Goal: Task Accomplishment & Management: Manage account settings

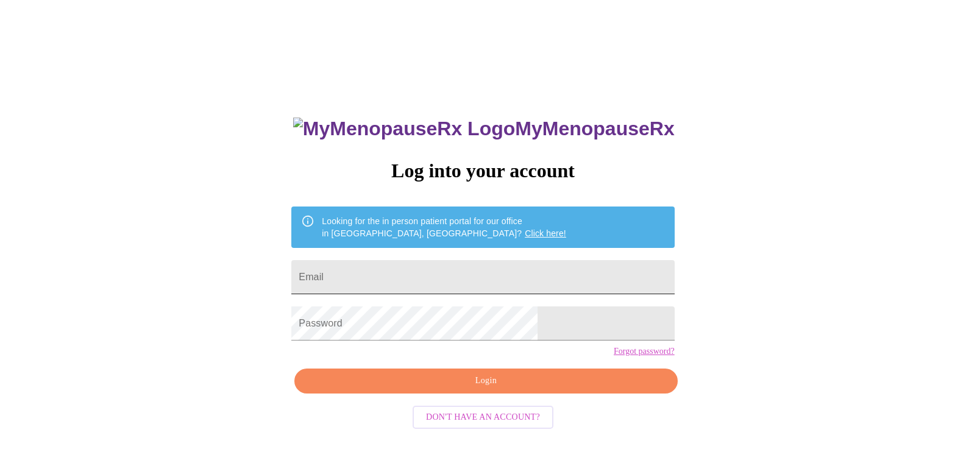
click at [467, 269] on input "Email" at bounding box center [482, 277] width 383 height 34
type input "[EMAIL_ADDRESS][PERSON_NAME][DOMAIN_NAME]"
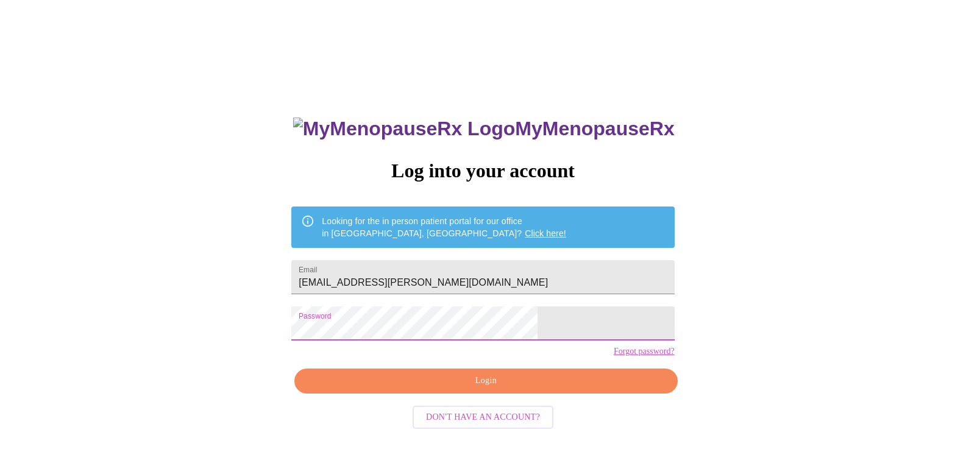
click at [499, 389] on span "Login" at bounding box center [485, 381] width 355 height 15
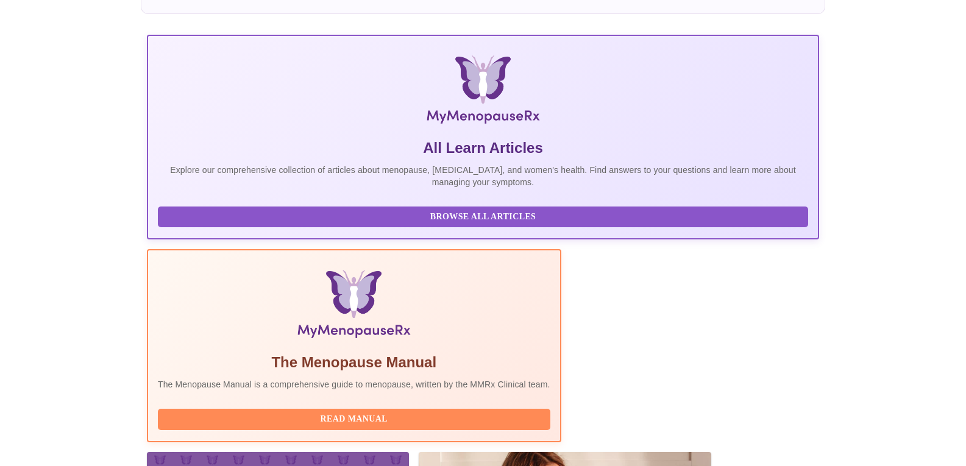
scroll to position [244, 0]
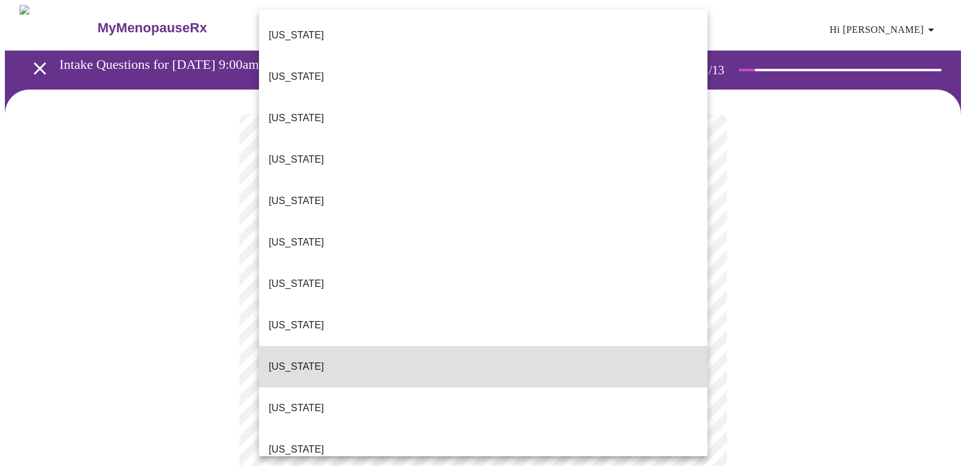
click at [489, 346] on li "[US_STATE]" at bounding box center [483, 366] width 449 height 41
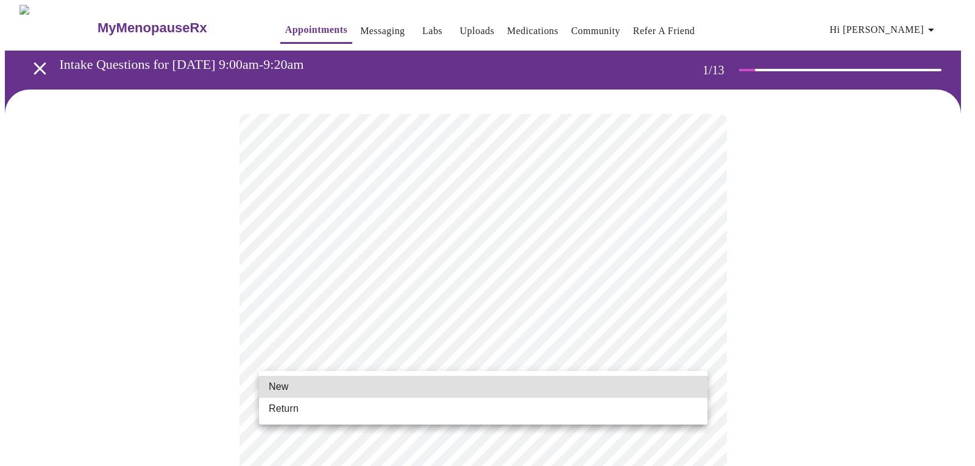
click at [371, 410] on li "Return" at bounding box center [483, 409] width 449 height 22
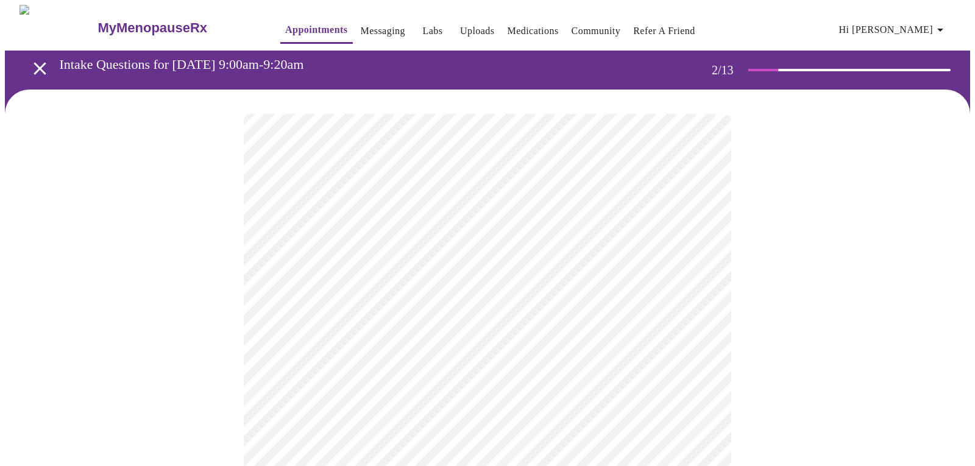
click at [381, 250] on body "MyMenopauseRx Appointments Messaging Labs Uploads Medications Community Refer a…" at bounding box center [487, 371] width 965 height 733
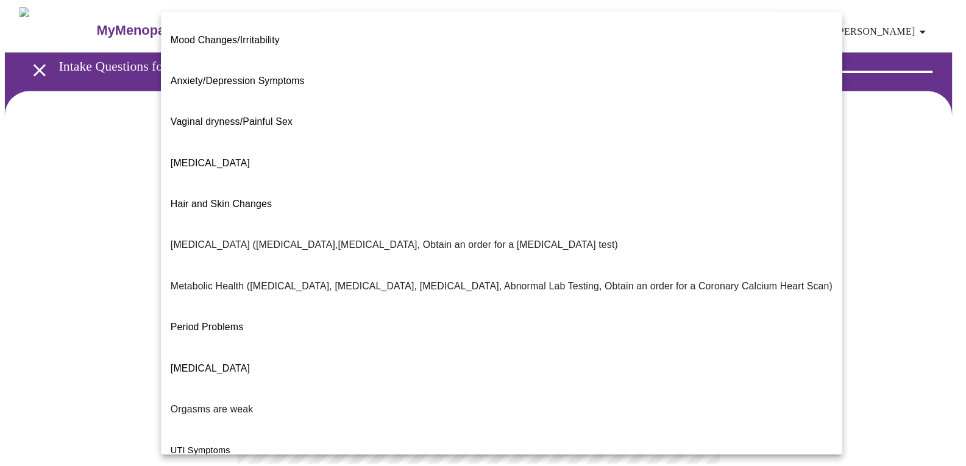
scroll to position [165, 0]
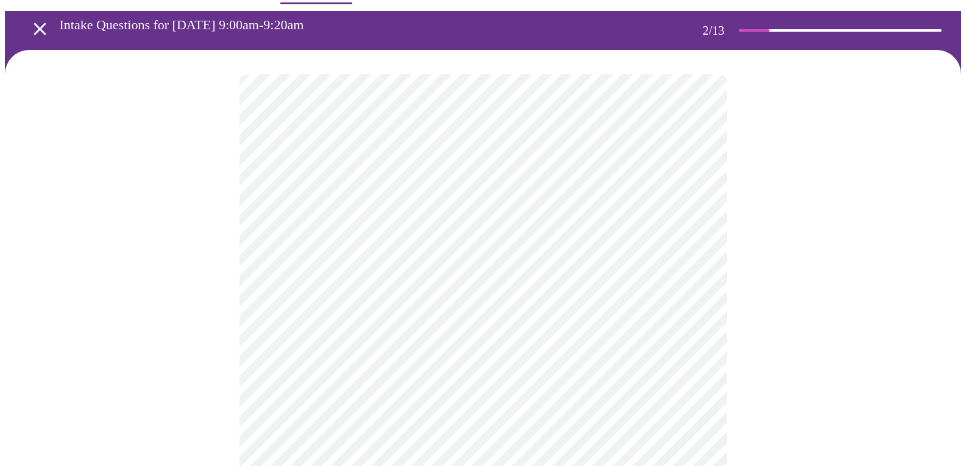
scroll to position [61, 0]
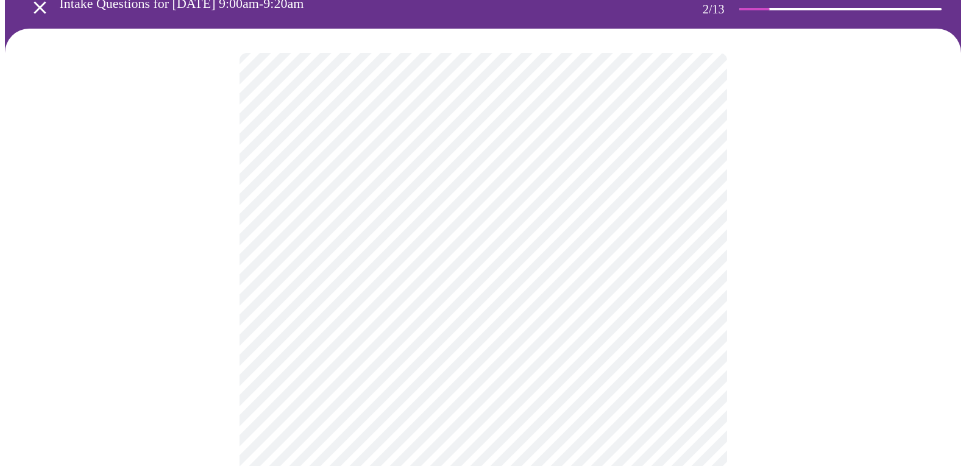
click at [370, 318] on body "MyMenopauseRx Appointments Messaging Labs Uploads Medications Community Refer a…" at bounding box center [483, 306] width 956 height 725
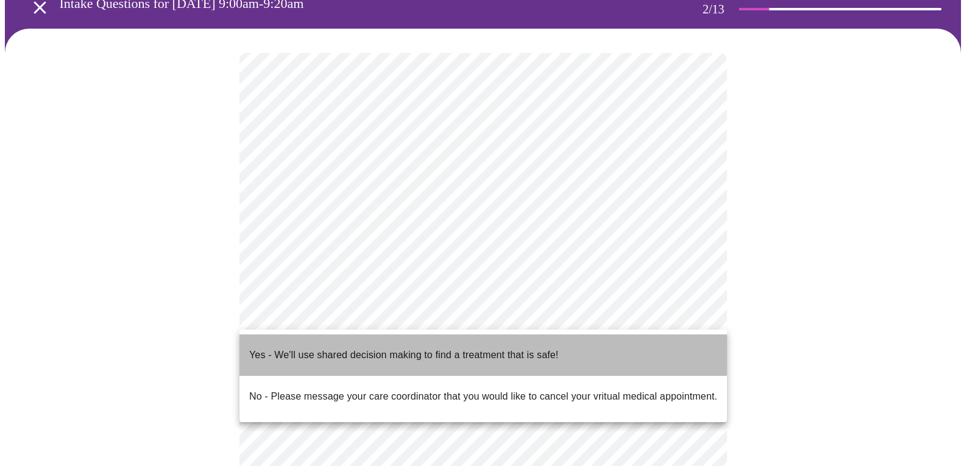
click at [338, 348] on p "Yes - We'll use shared decision making to find a treatment that is safe!" at bounding box center [403, 355] width 309 height 15
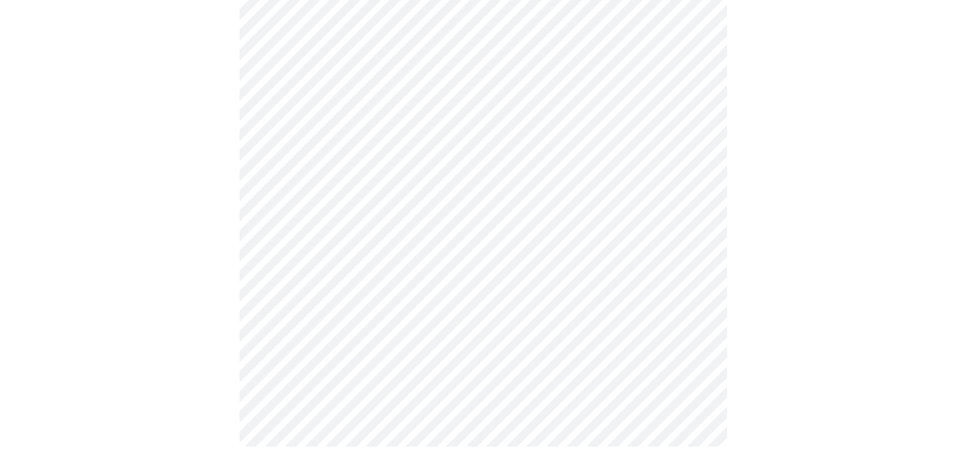
scroll to position [0, 0]
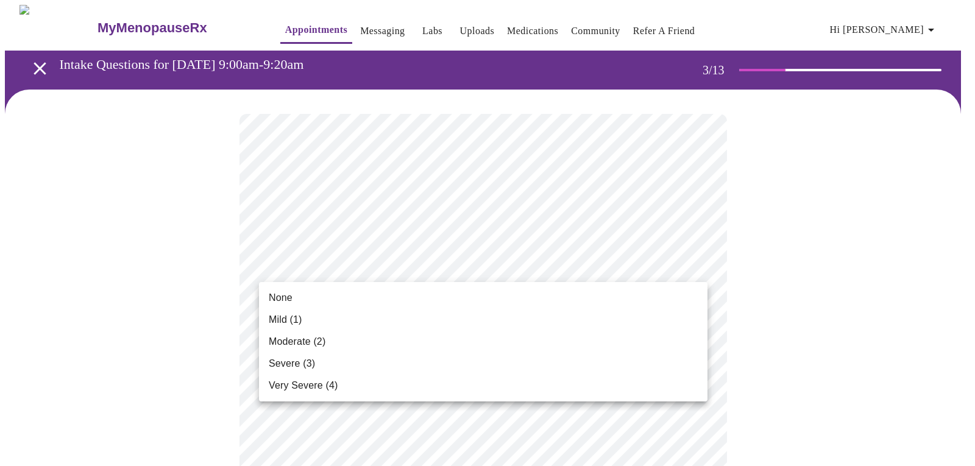
click at [301, 302] on li "None" at bounding box center [483, 298] width 449 height 22
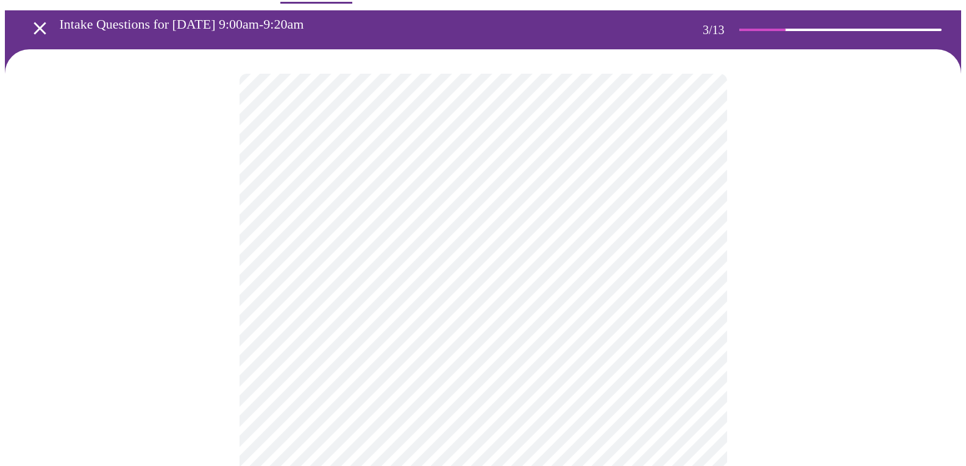
scroll to position [61, 0]
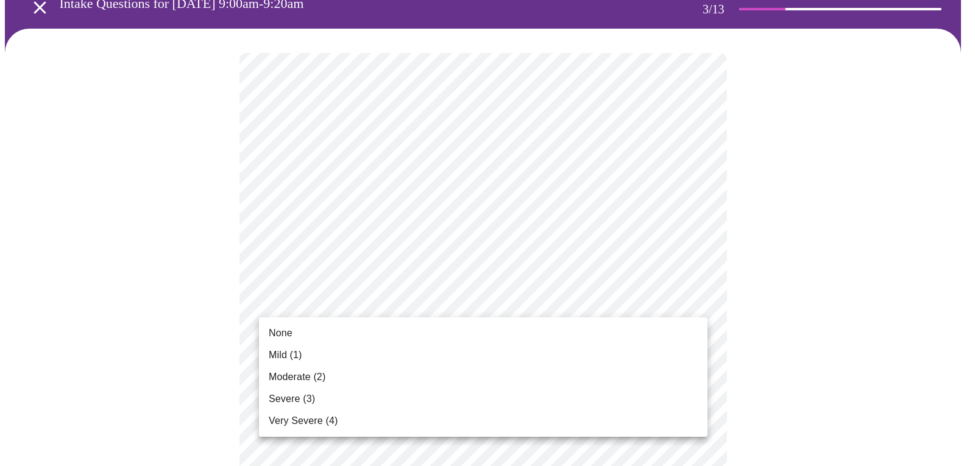
click at [296, 339] on li "None" at bounding box center [483, 333] width 449 height 22
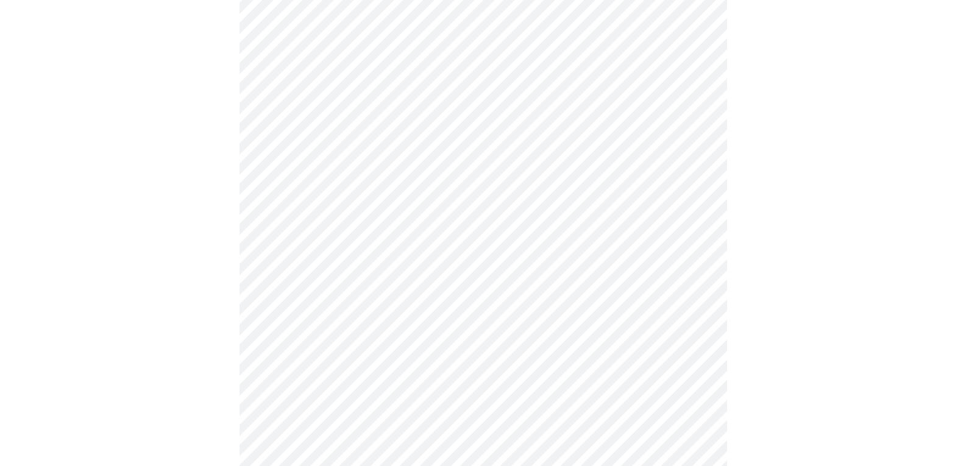
scroll to position [183, 0]
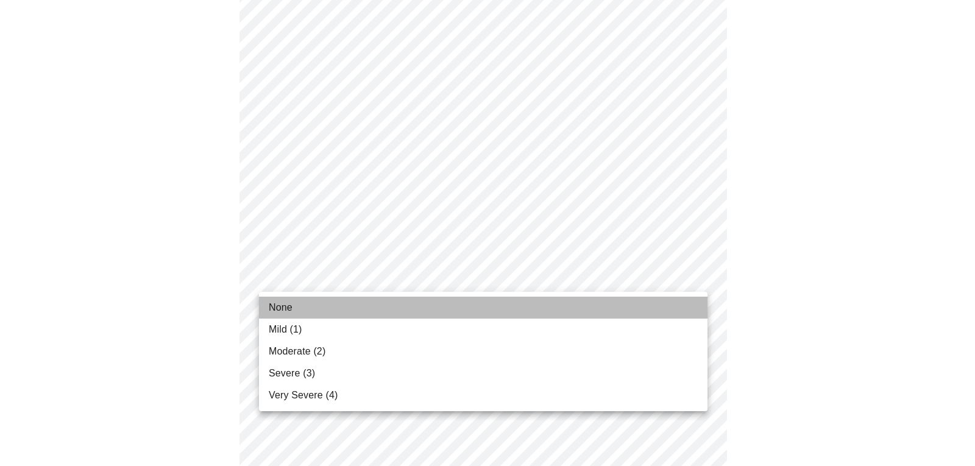
click at [288, 308] on span "None" at bounding box center [281, 307] width 24 height 15
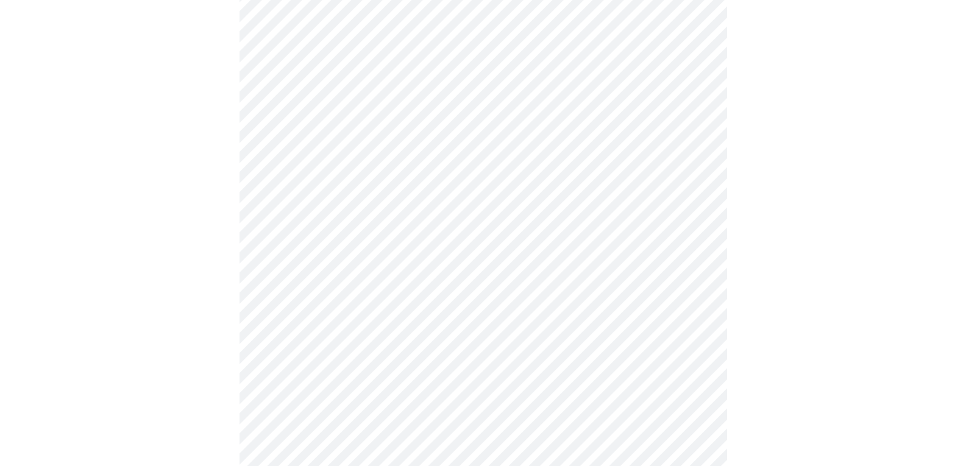
scroll to position [305, 0]
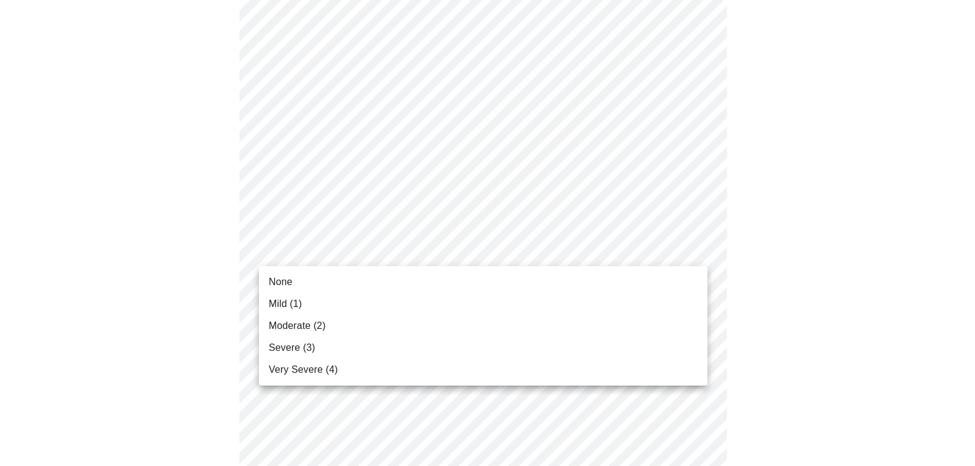
click at [897, 265] on div at bounding box center [487, 233] width 975 height 466
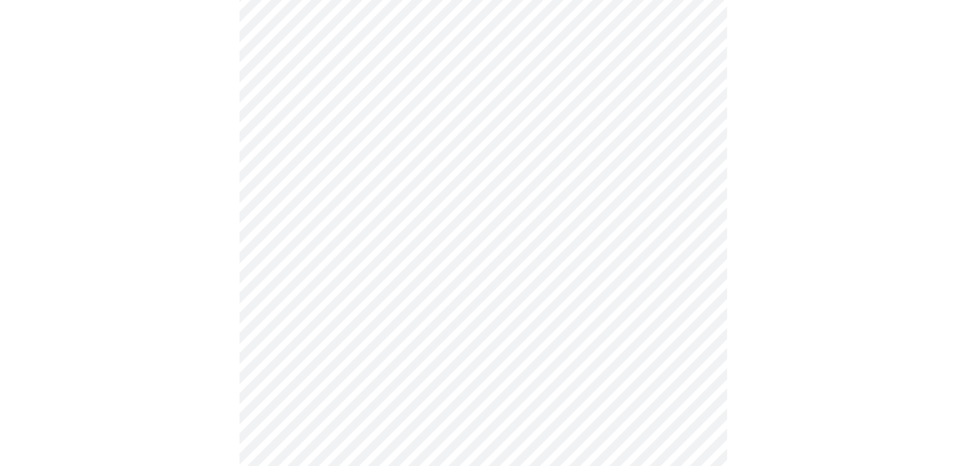
scroll to position [366, 0]
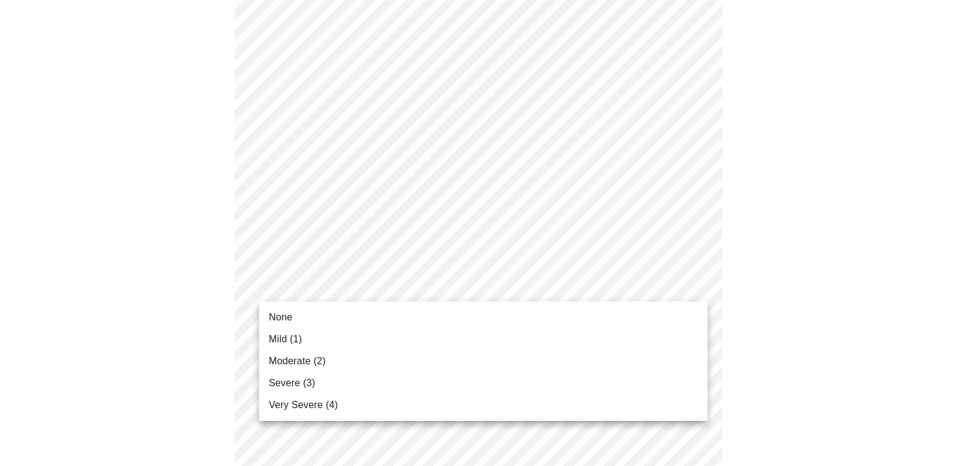
click at [423, 287] on body "MyMenopauseRx Appointments Messaging Labs Uploads Medications Community Refer a…" at bounding box center [483, 424] width 956 height 1570
drag, startPoint x: 286, startPoint y: 335, endPoint x: 322, endPoint y: 255, distance: 87.6
click at [287, 333] on span "Mild (1)" at bounding box center [286, 339] width 34 height 15
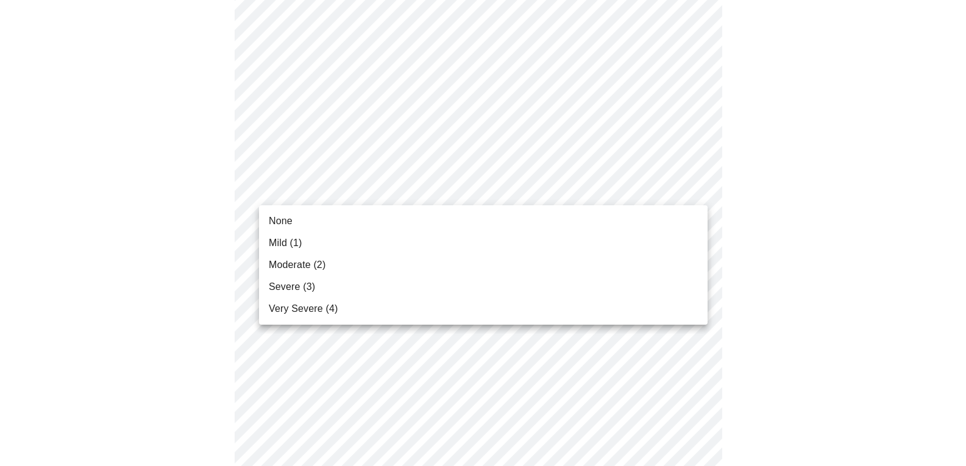
click at [371, 183] on body "MyMenopauseRx Appointments Messaging Labs Uploads Medications Community Refer a…" at bounding box center [483, 415] width 956 height 1553
click at [316, 222] on li "None" at bounding box center [483, 221] width 449 height 22
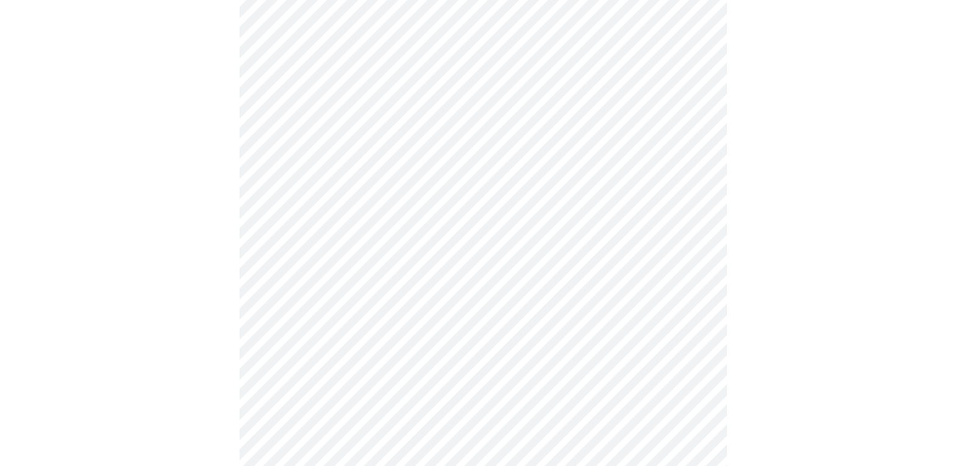
scroll to position [427, 0]
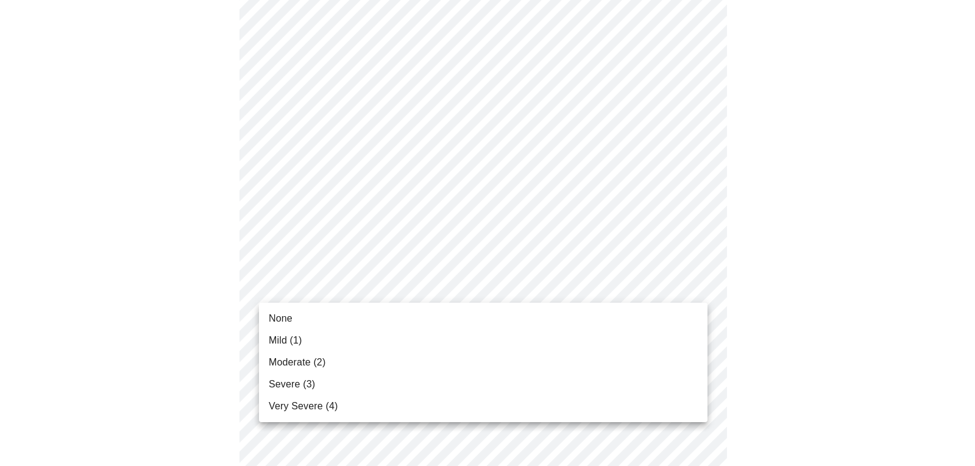
click at [331, 287] on body "MyMenopauseRx Appointments Messaging Labs Uploads Medications Community Refer a…" at bounding box center [487, 346] width 965 height 1536
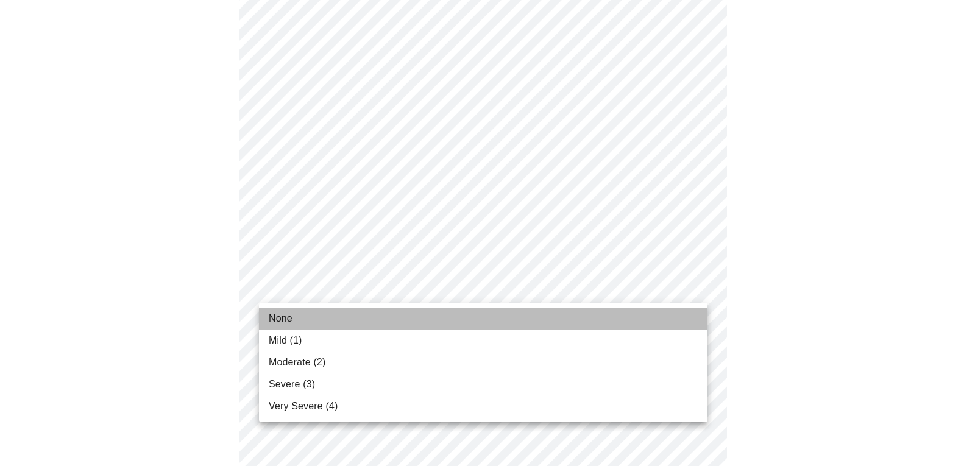
click at [293, 322] on li "None" at bounding box center [483, 319] width 449 height 22
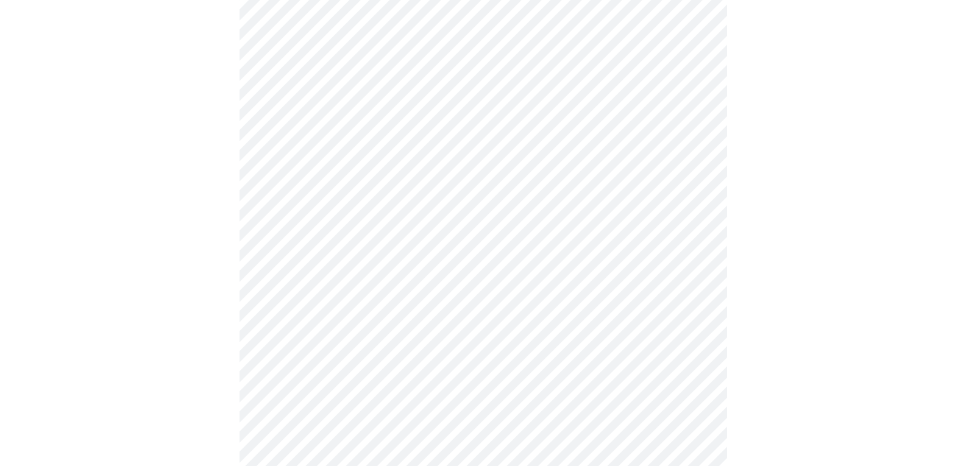
scroll to position [549, 0]
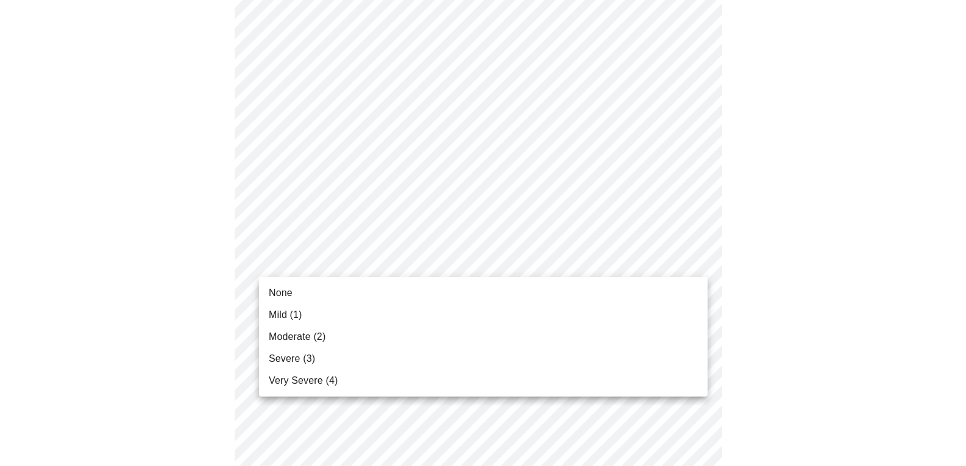
click at [380, 261] on body "MyMenopauseRx Appointments Messaging Labs Uploads Medications Community Refer a…" at bounding box center [483, 215] width 956 height 1519
click at [300, 298] on li "None" at bounding box center [483, 293] width 449 height 22
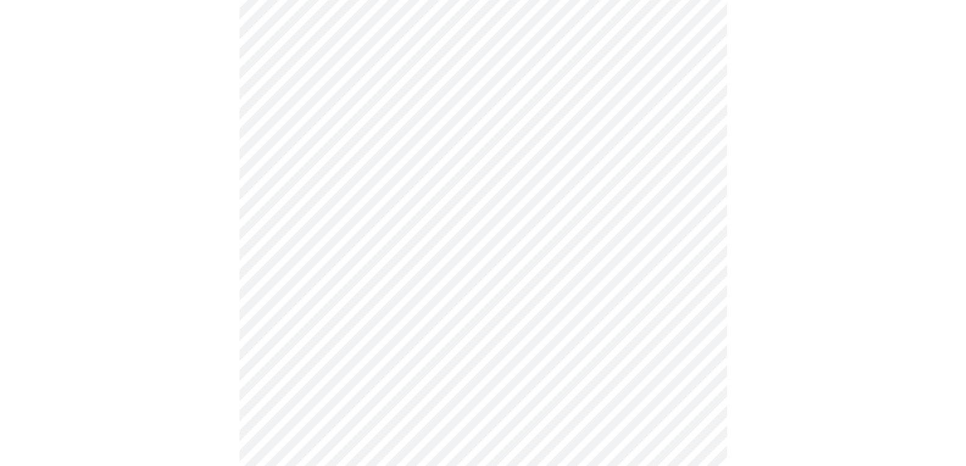
scroll to position [609, 0]
click at [364, 290] on body "MyMenopauseRx Appointments Messaging Labs Uploads Medications Community Refer a…" at bounding box center [483, 146] width 956 height 1502
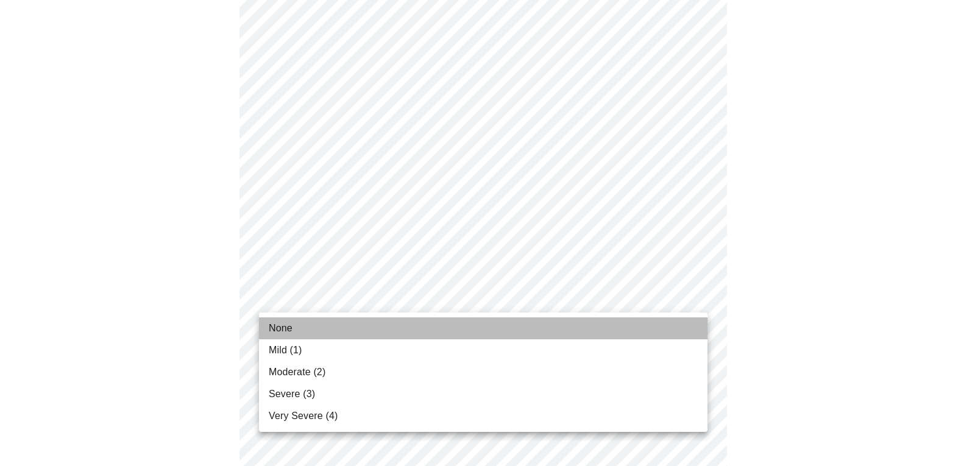
click at [286, 323] on span "None" at bounding box center [281, 328] width 24 height 15
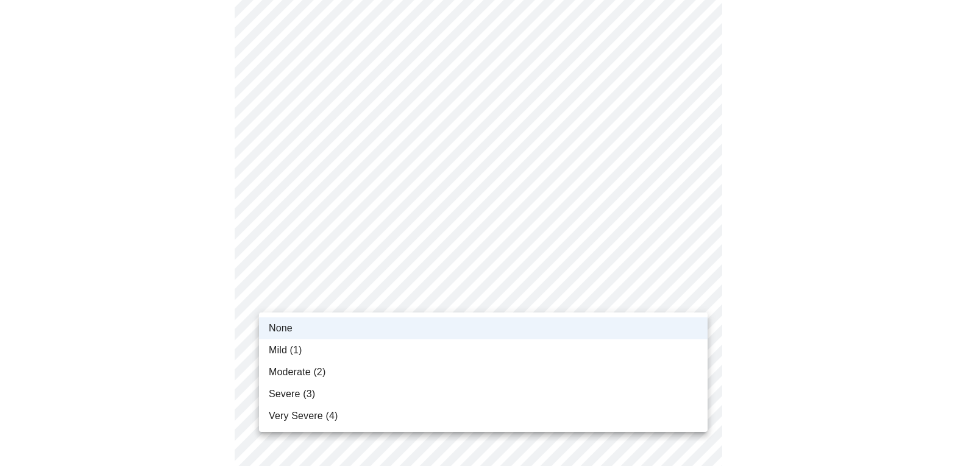
click at [364, 307] on body "MyMenopauseRx Appointments Messaging Labs Uploads Medications Community Refer a…" at bounding box center [483, 137] width 956 height 1485
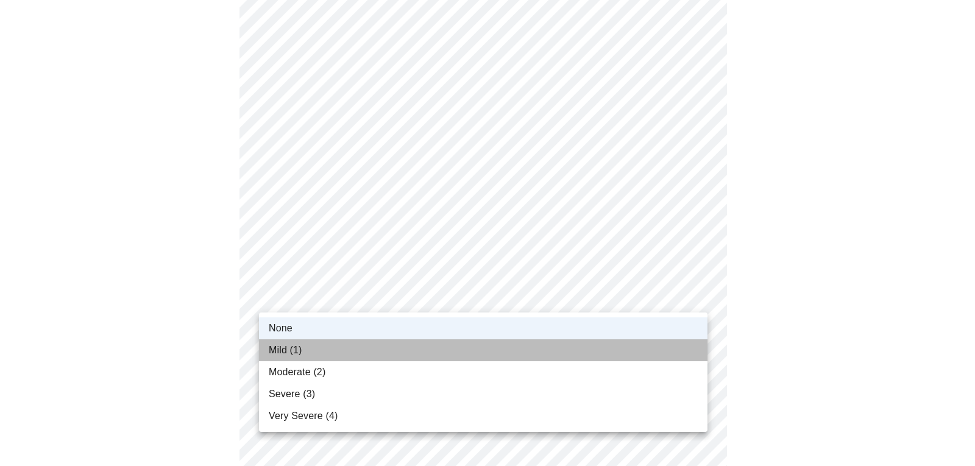
click at [282, 352] on span "Mild (1)" at bounding box center [286, 350] width 34 height 15
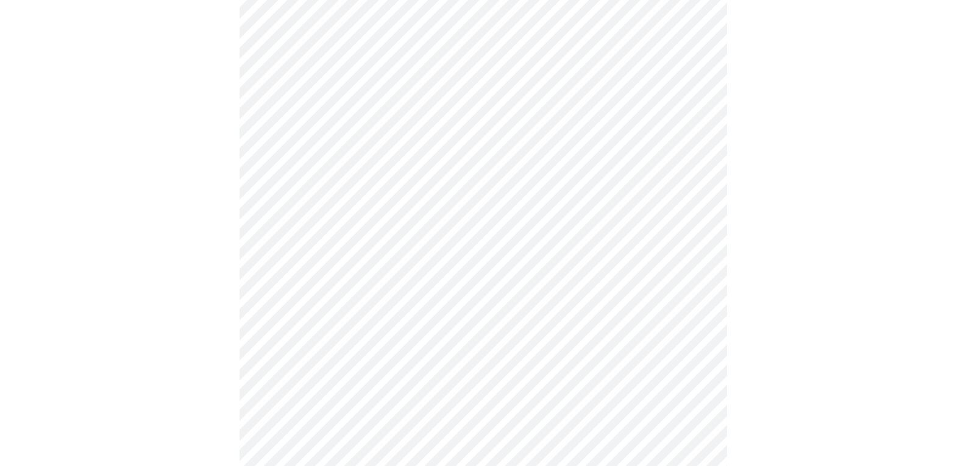
scroll to position [670, 0]
click at [343, 331] on body "MyMenopauseRx Appointments Messaging Labs Uploads Medications Community Refer a…" at bounding box center [483, 76] width 956 height 1485
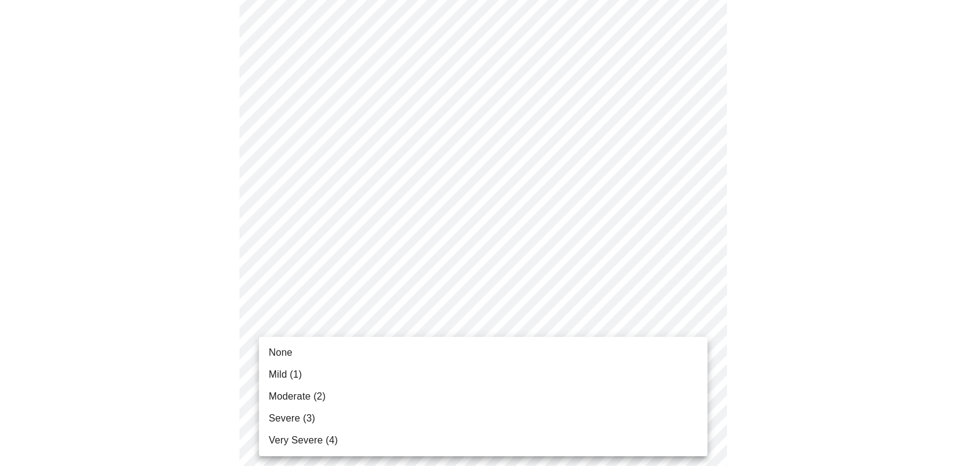
click at [293, 350] on li "None" at bounding box center [483, 353] width 449 height 22
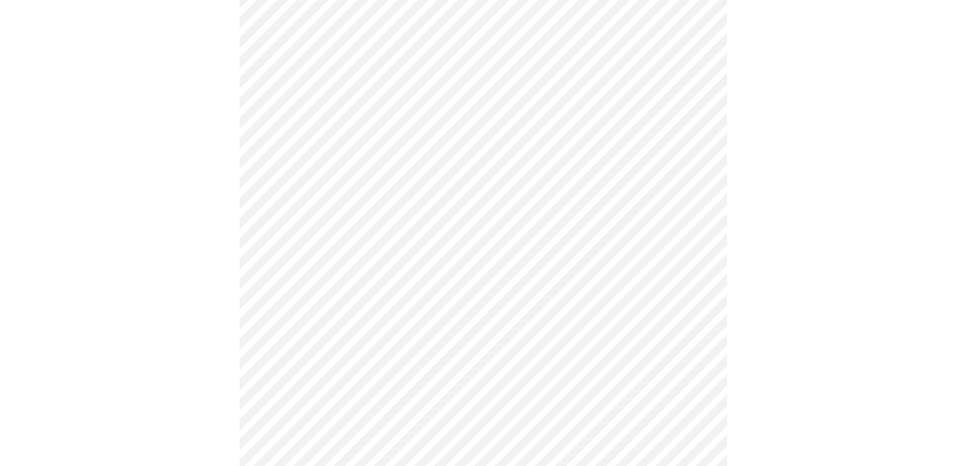
scroll to position [792, 0]
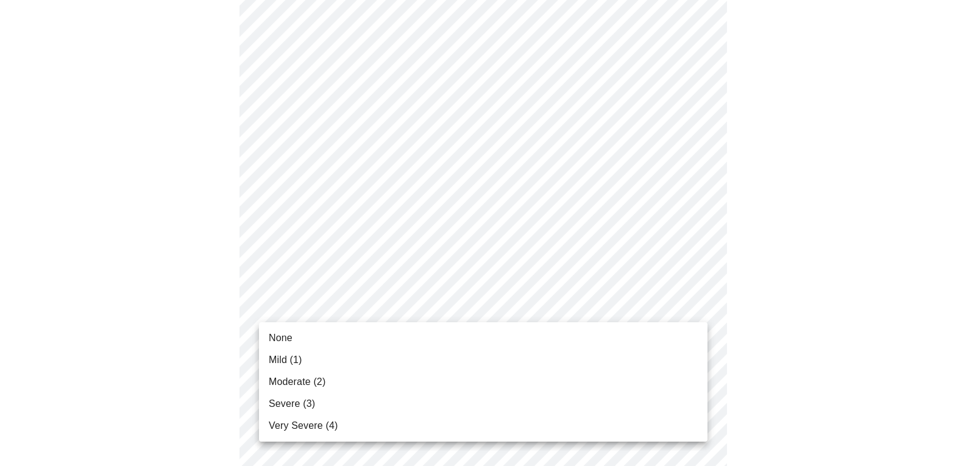
click at [337, 336] on li "None" at bounding box center [483, 338] width 449 height 22
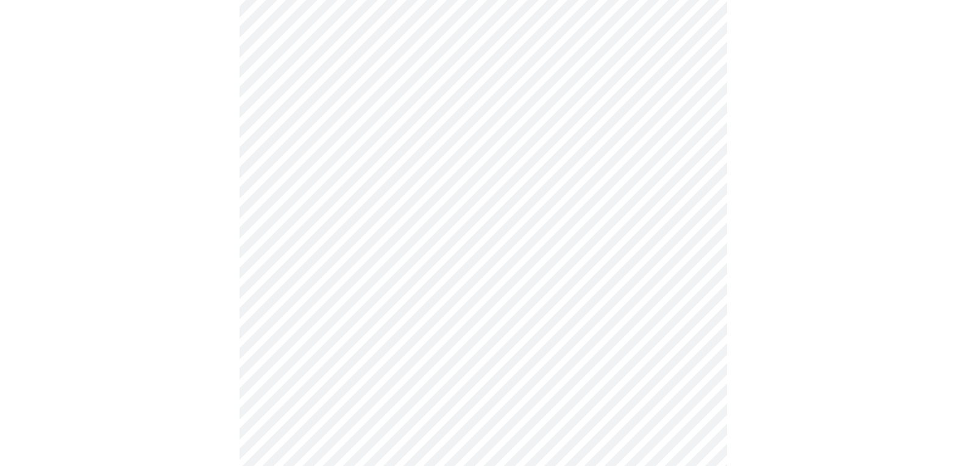
scroll to position [853, 0]
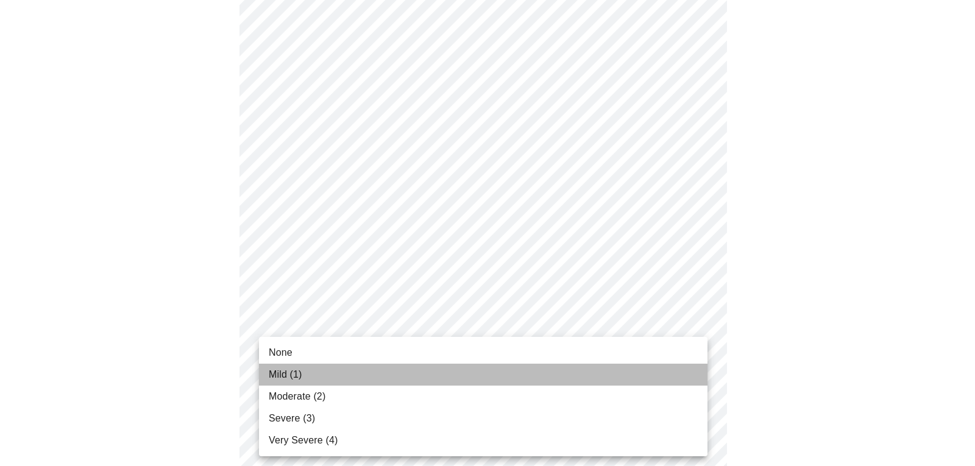
click at [291, 374] on span "Mild (1)" at bounding box center [286, 375] width 34 height 15
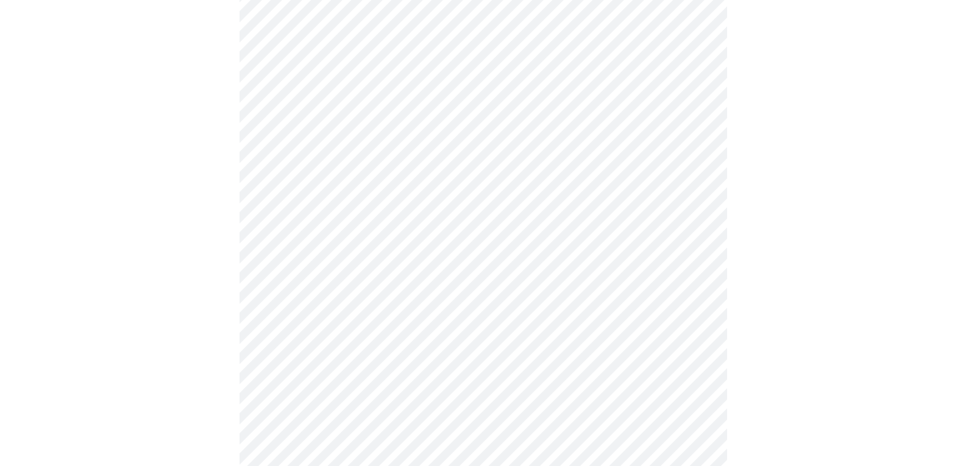
scroll to position [366, 0]
click at [363, 330] on body "MyMenopauseRx Appointments Messaging Labs Uploads Medications Community Refer a…" at bounding box center [487, 216] width 965 height 1154
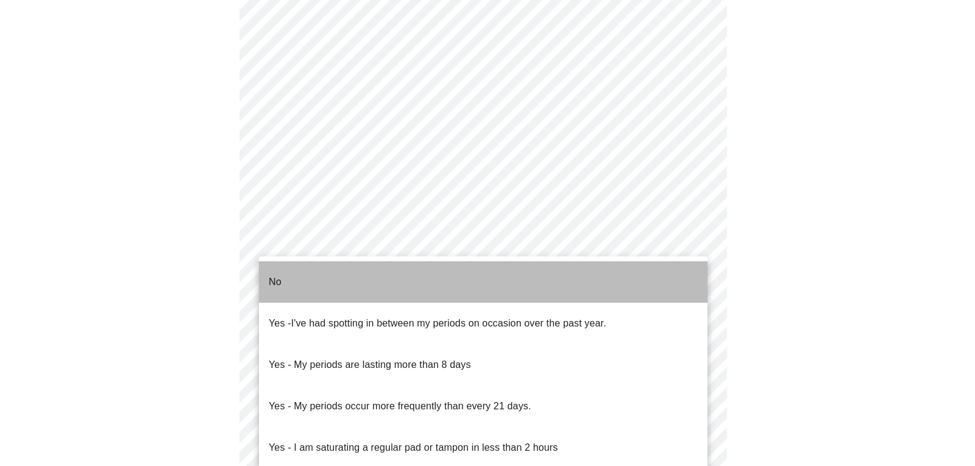
click at [335, 276] on li "No" at bounding box center [483, 281] width 449 height 41
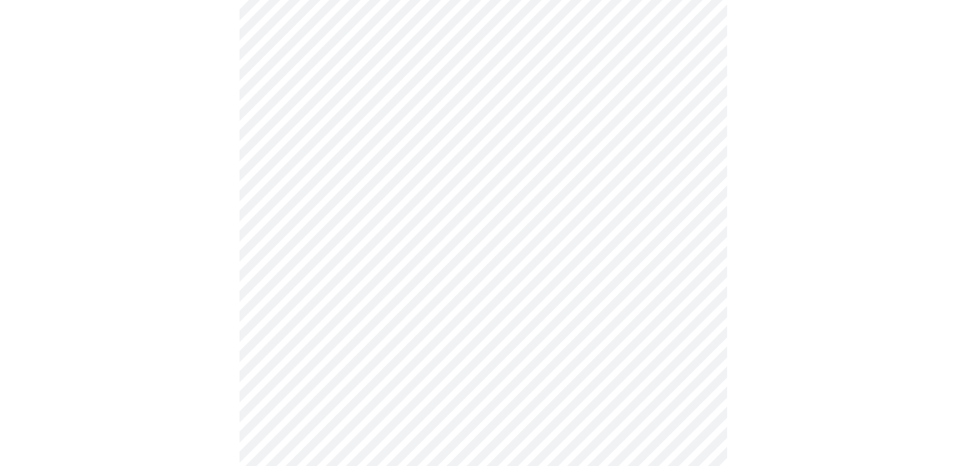
scroll to position [488, 0]
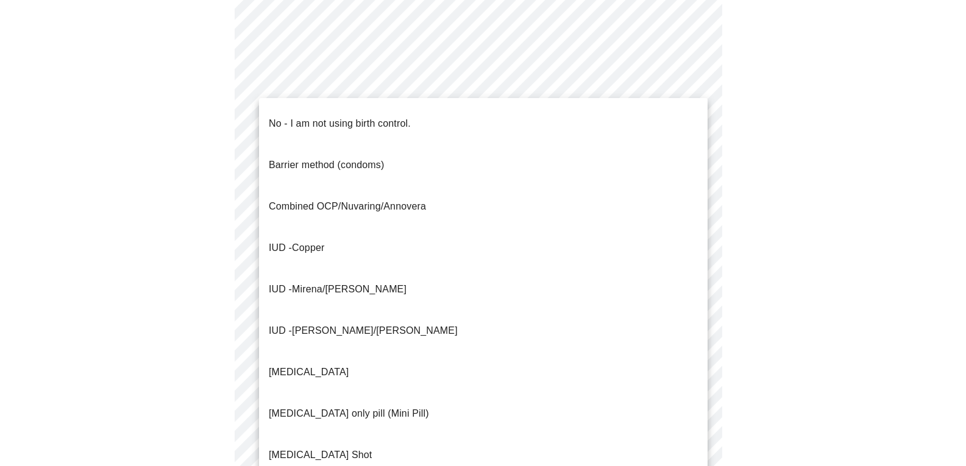
click at [469, 294] on body "MyMenopauseRx Appointments Messaging Labs Uploads Medications Community Refer a…" at bounding box center [483, 90] width 956 height 1146
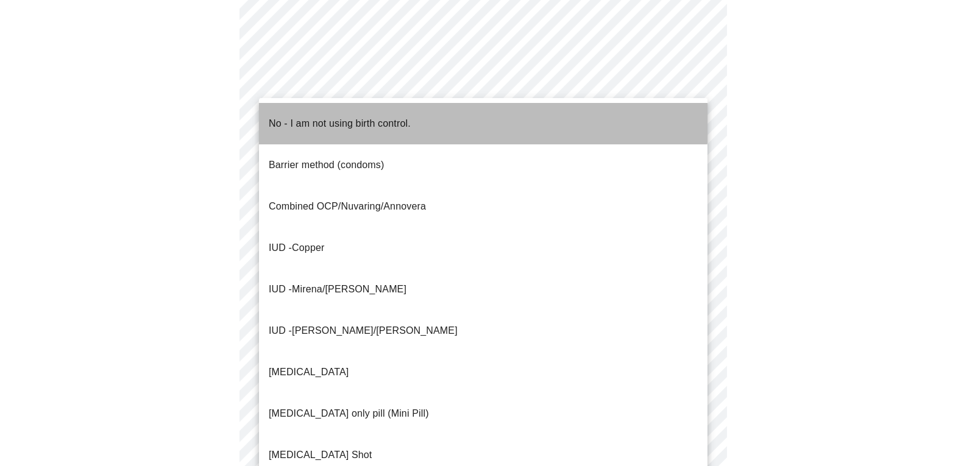
drag, startPoint x: 402, startPoint y: 110, endPoint x: 405, endPoint y: 118, distance: 8.9
click at [405, 116] on p "No - I am not using birth control." at bounding box center [340, 123] width 142 height 15
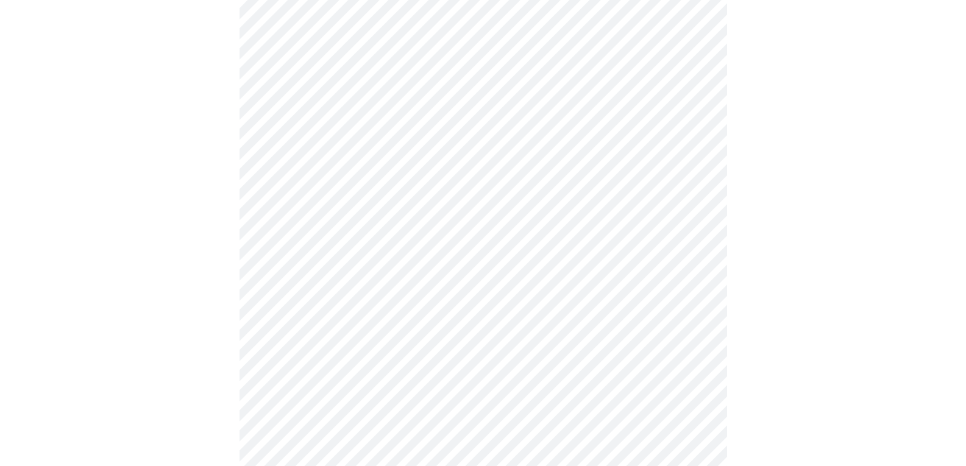
scroll to position [609, 0]
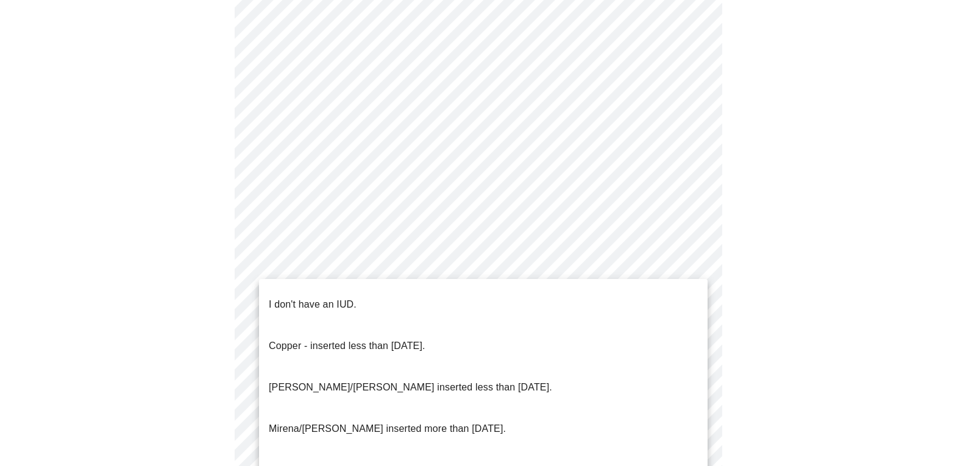
click at [344, 297] on p "I don't have an IUD." at bounding box center [313, 304] width 88 height 15
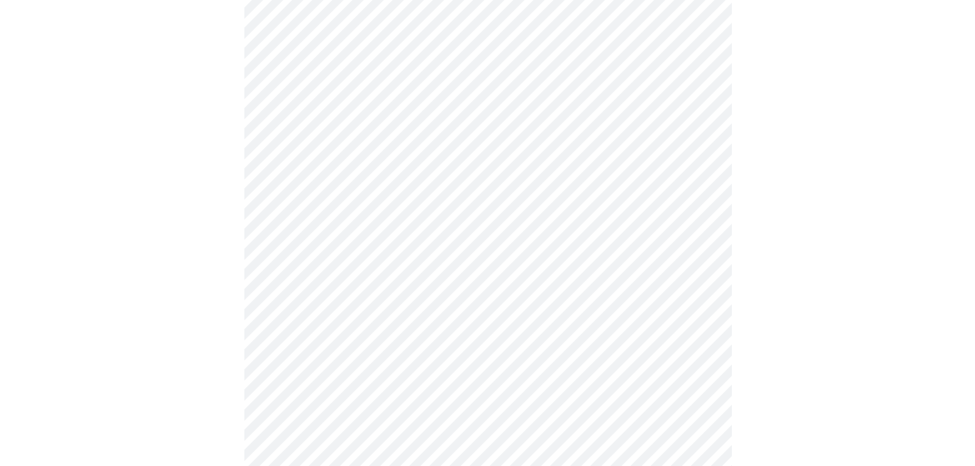
scroll to position [666, 0]
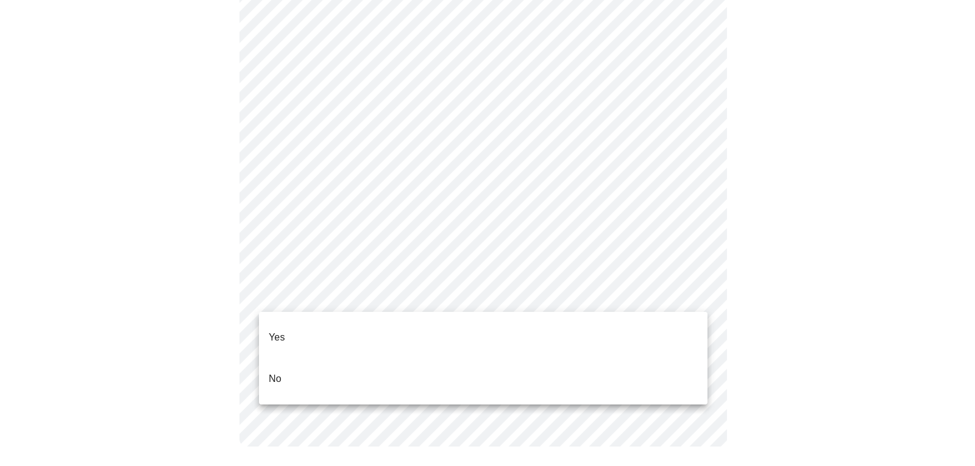
click at [324, 324] on li "Yes" at bounding box center [483, 337] width 449 height 41
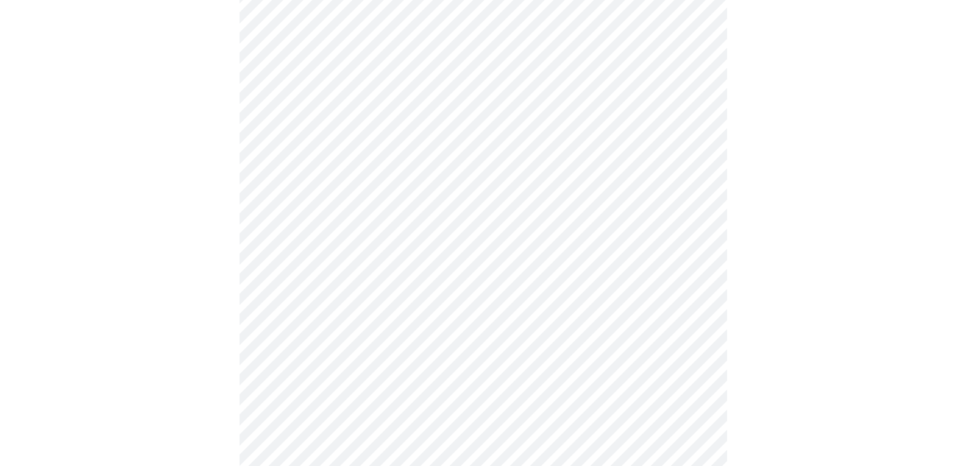
scroll to position [183, 0]
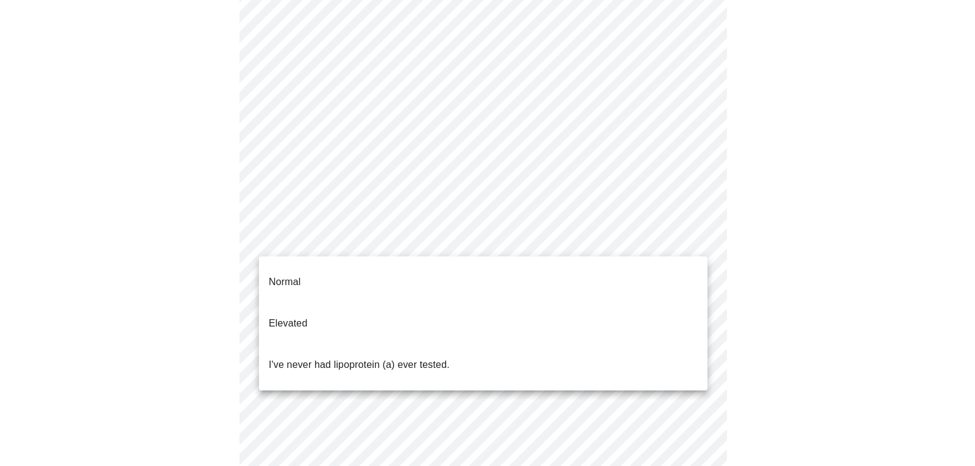
click at [693, 240] on body "MyMenopauseRx Appointments Messaging Labs Uploads Medications Community Refer a…" at bounding box center [487, 272] width 965 height 901
click at [339, 358] on p "I've never had lipoprotein (a) ever tested." at bounding box center [359, 365] width 181 height 15
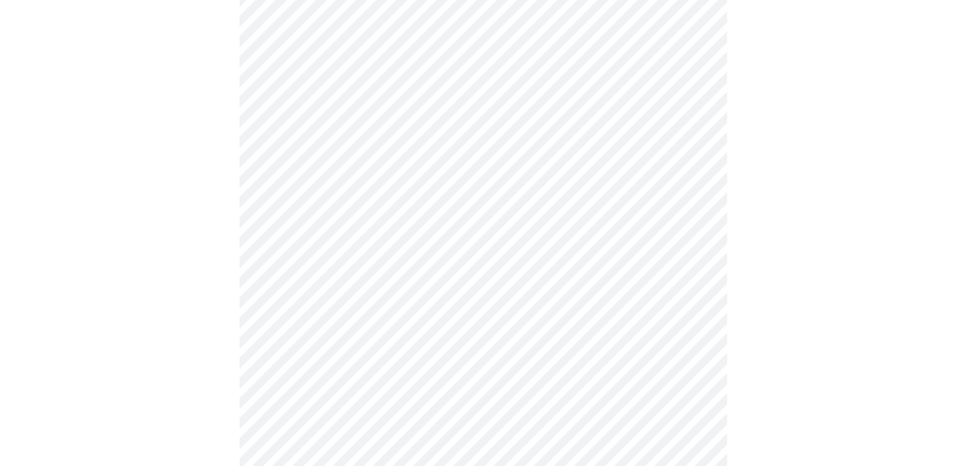
scroll to position [122, 0]
click at [819, 301] on div at bounding box center [483, 247] width 956 height 559
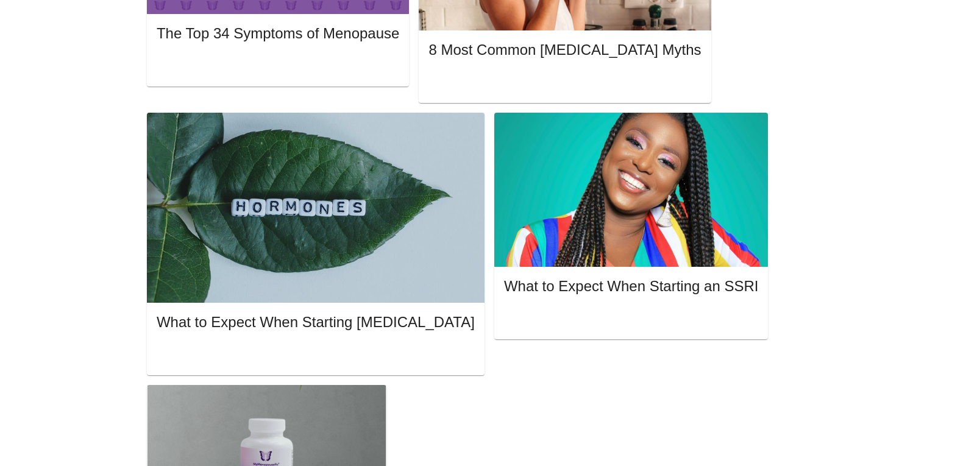
scroll to position [488, 0]
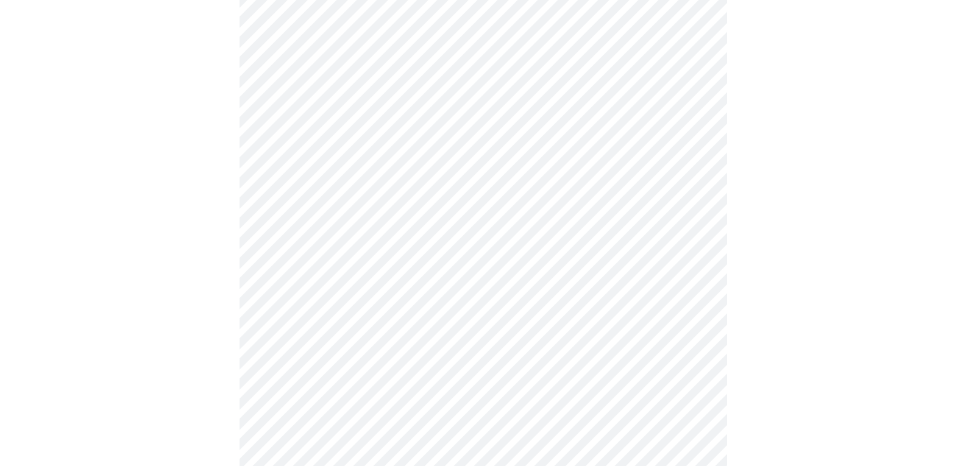
scroll to position [3108, 0]
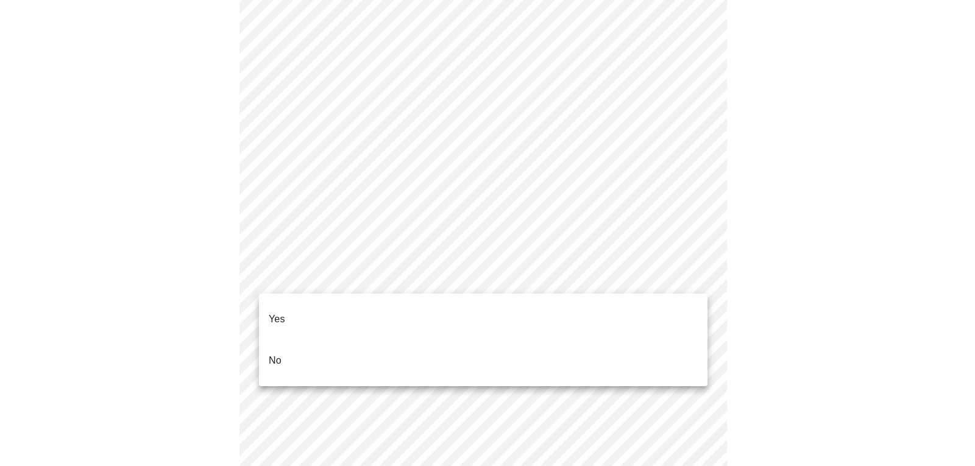
click at [286, 342] on li "No" at bounding box center [483, 360] width 449 height 41
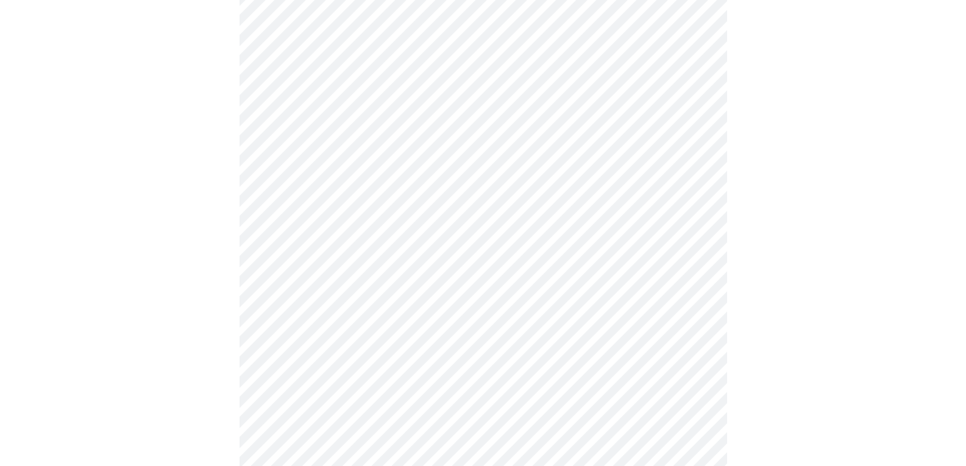
scroll to position [609, 0]
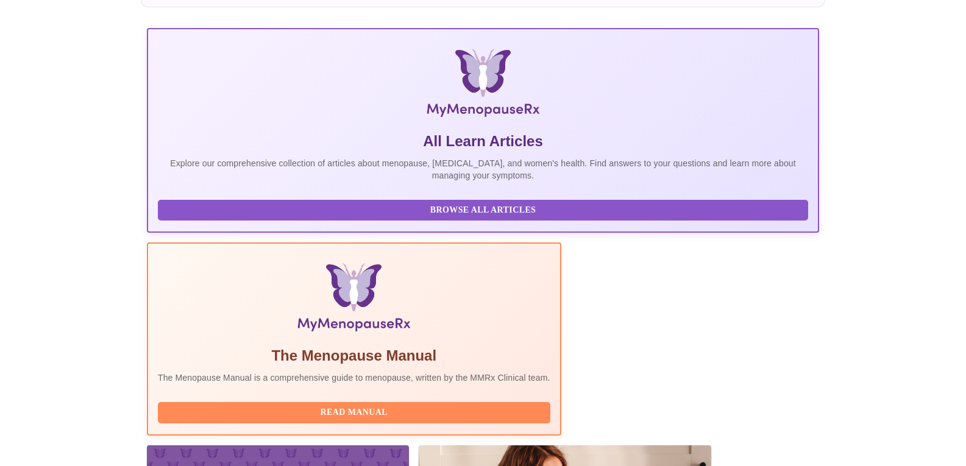
scroll to position [183, 0]
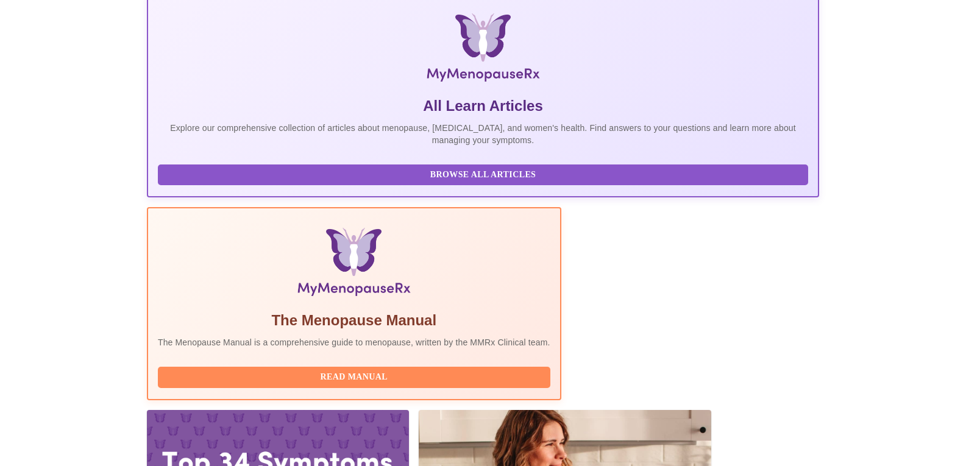
drag, startPoint x: 247, startPoint y: 344, endPoint x: 763, endPoint y: 340, distance: 516.2
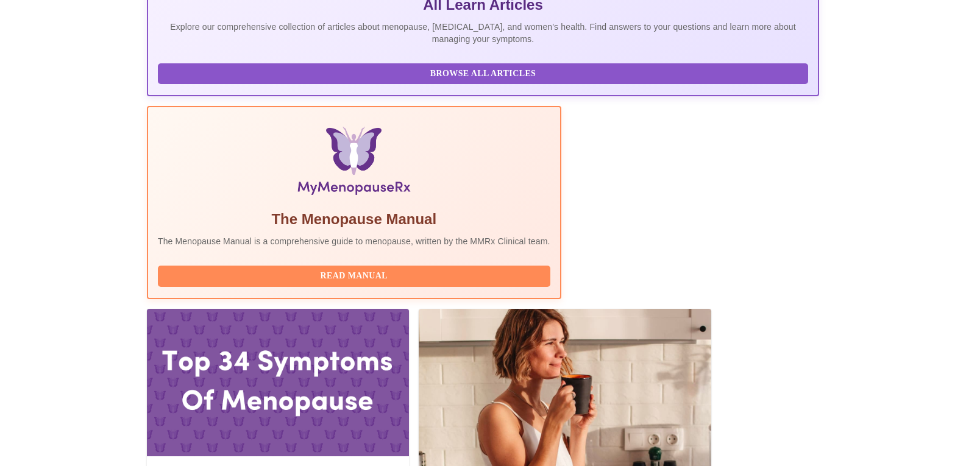
scroll to position [305, 0]
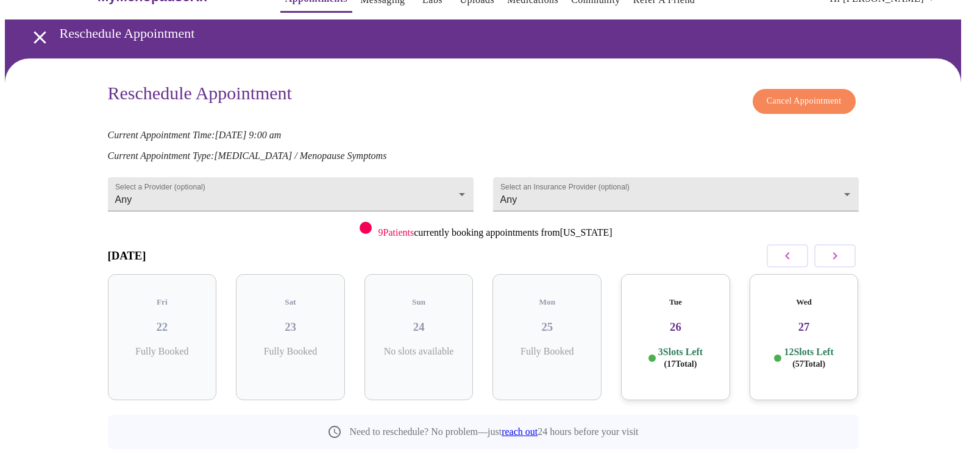
scroll to position [48, 0]
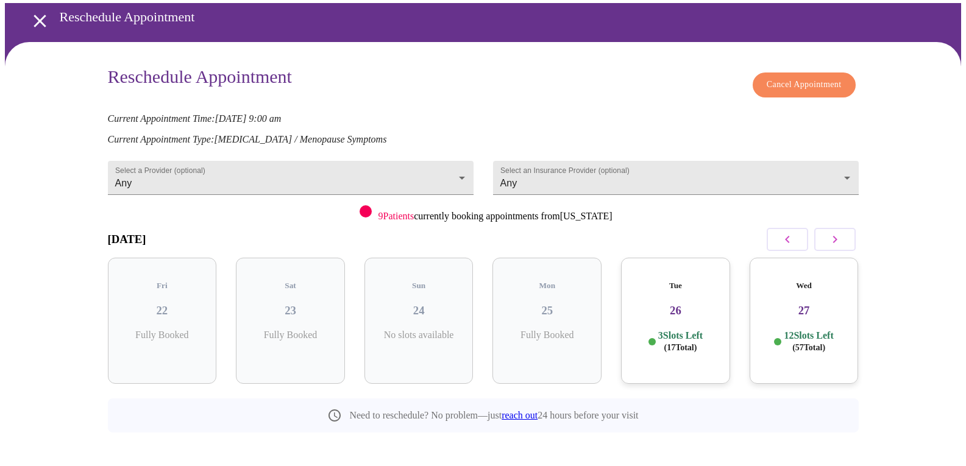
click at [674, 343] on span "( 17 Total)" at bounding box center [680, 347] width 33 height 9
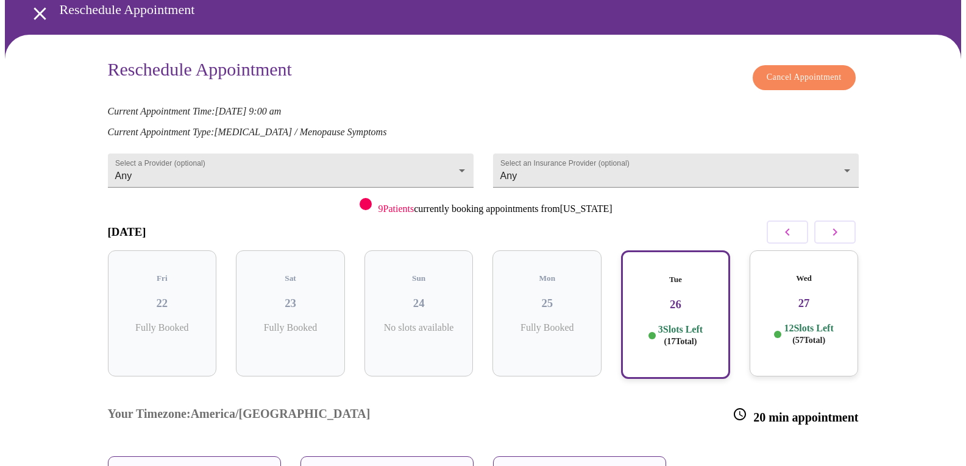
scroll to position [0, 0]
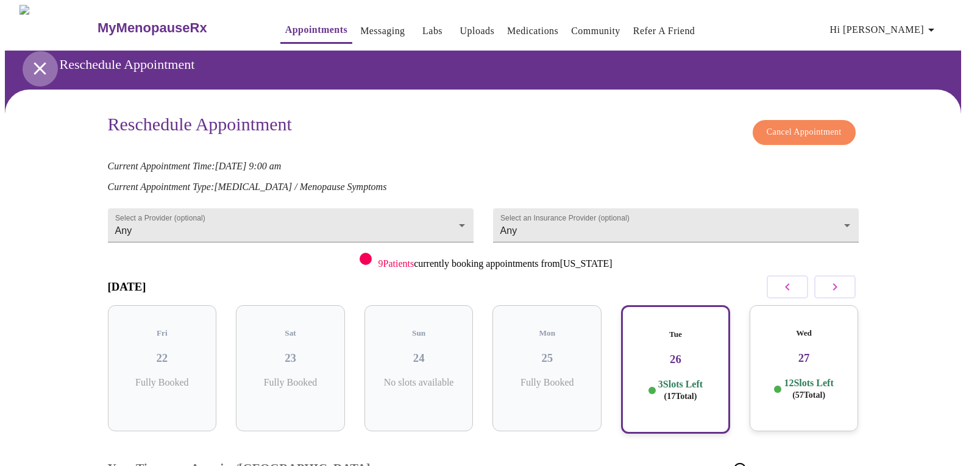
click at [30, 62] on icon "open drawer" at bounding box center [39, 68] width 21 height 21
